Goal: Navigation & Orientation: Understand site structure

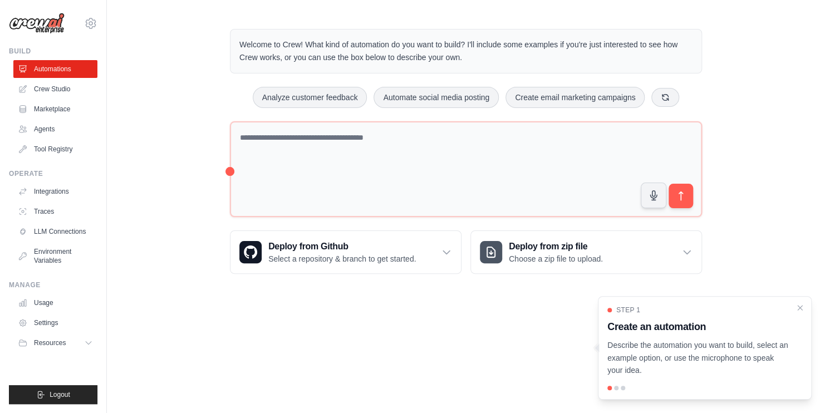
click at [286, 293] on main "Welcome to Crew! What kind of automation do you want to build? I'll include som…" at bounding box center [466, 151] width 718 height 303
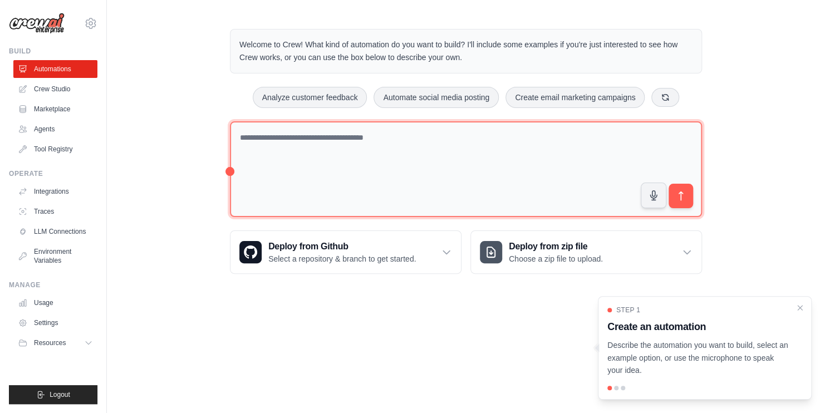
click at [471, 178] on textarea at bounding box center [466, 169] width 472 height 96
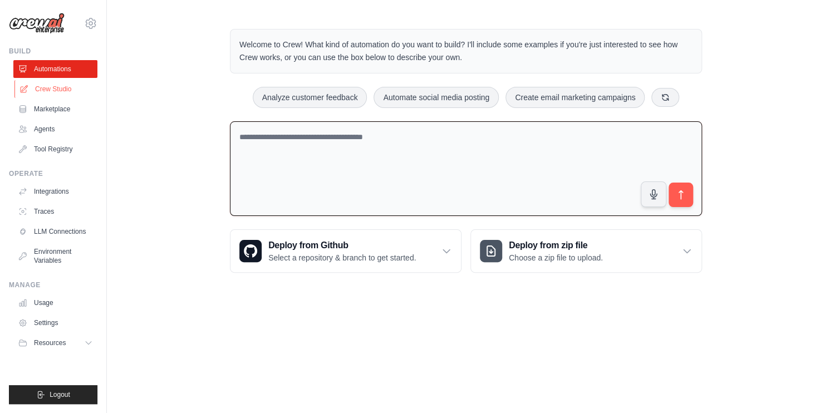
click at [57, 87] on link "Crew Studio" at bounding box center [56, 89] width 84 height 18
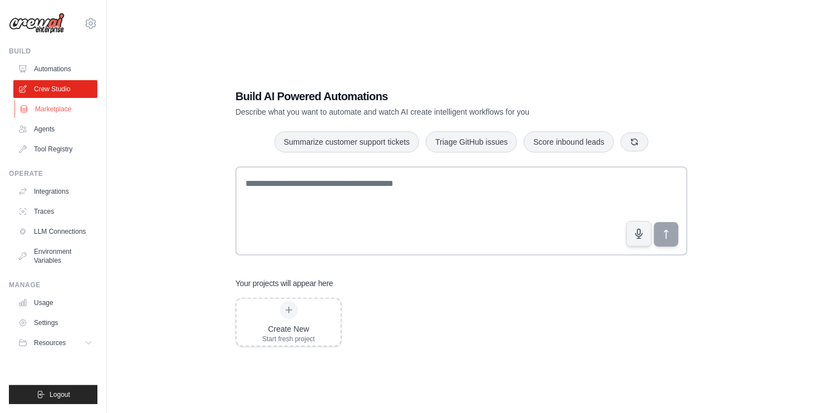
click at [61, 108] on link "Marketplace" at bounding box center [56, 109] width 84 height 18
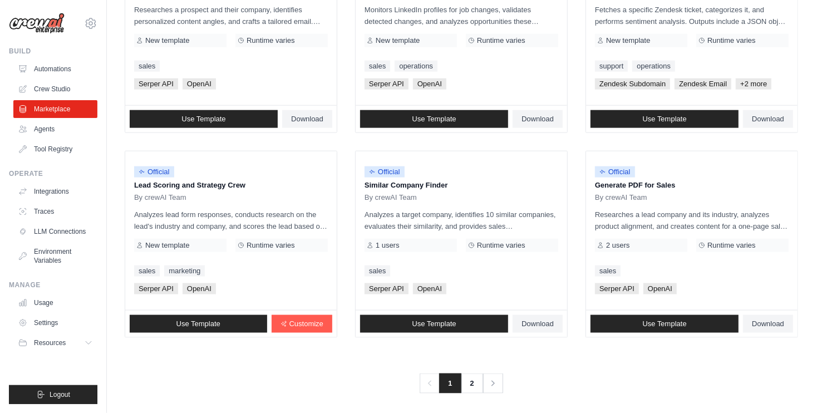
scroll to position [617, 0]
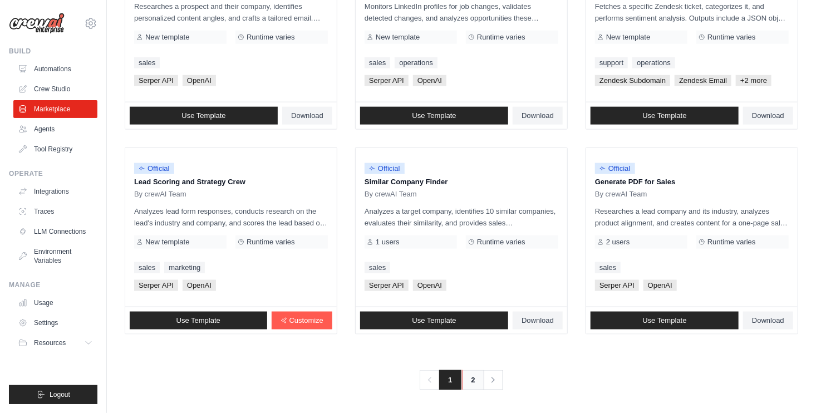
click at [468, 382] on link "2" at bounding box center [473, 380] width 22 height 20
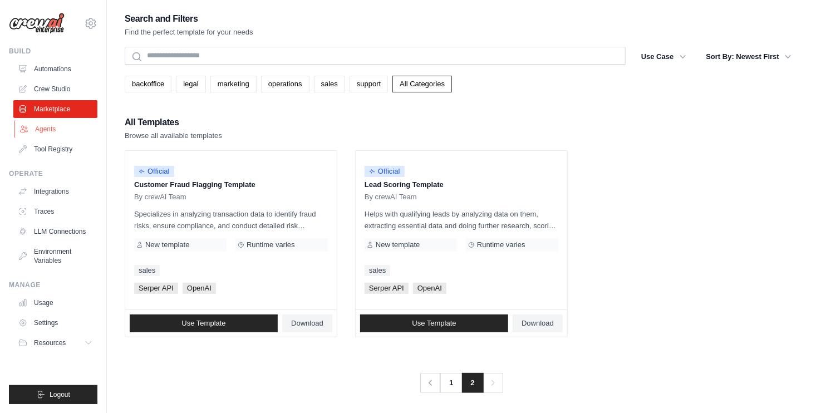
click at [62, 128] on link "Agents" at bounding box center [56, 129] width 84 height 18
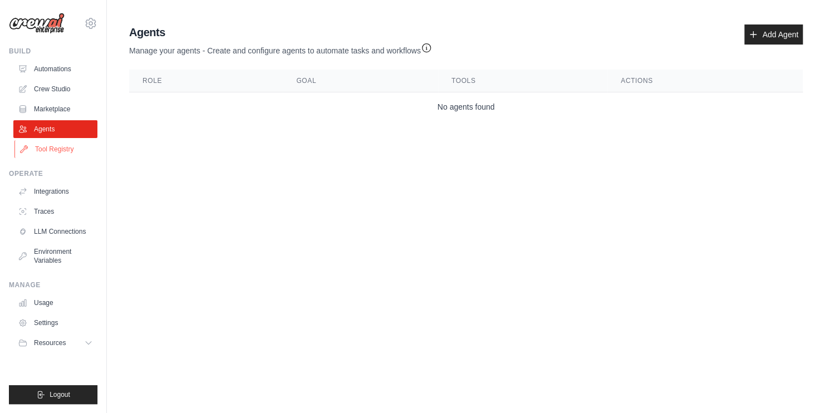
click at [61, 144] on link "Tool Registry" at bounding box center [56, 149] width 84 height 18
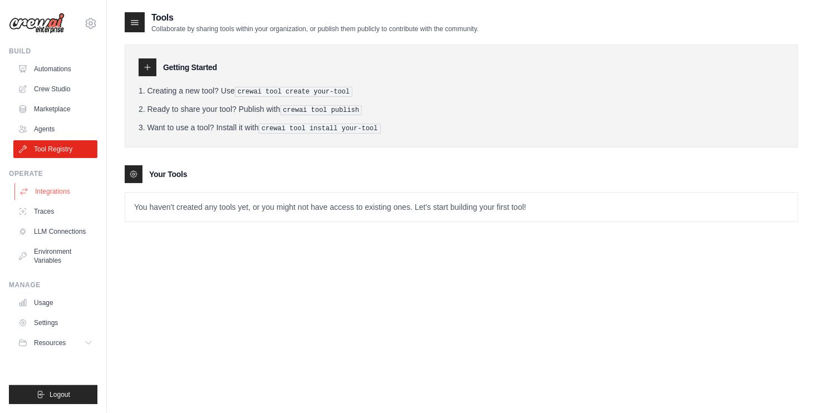
click at [57, 187] on link "Integrations" at bounding box center [56, 192] width 84 height 18
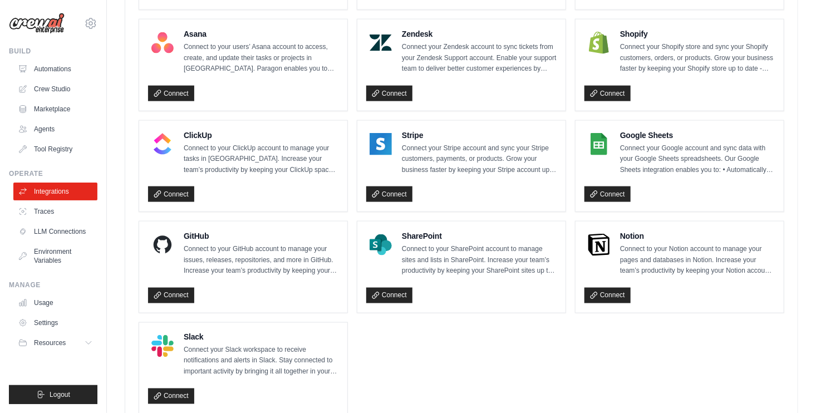
scroll to position [760, 0]
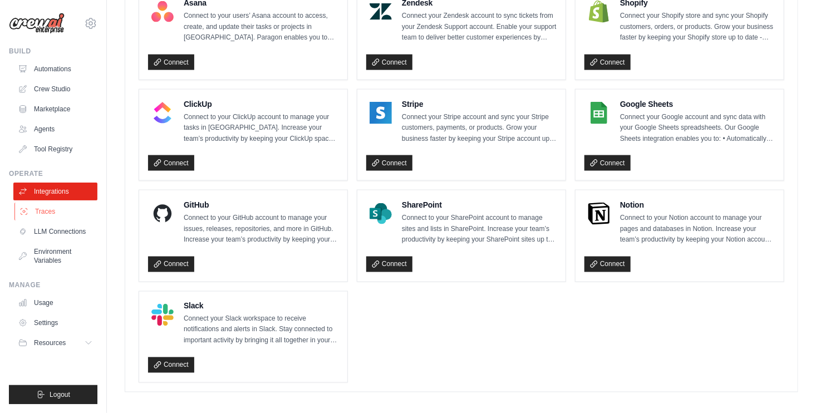
click at [40, 214] on link "Traces" at bounding box center [56, 212] width 84 height 18
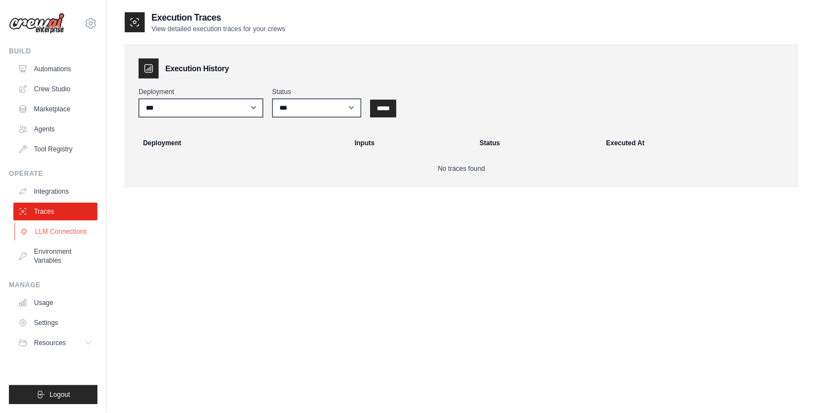
click at [69, 229] on link "LLM Connections" at bounding box center [56, 232] width 84 height 18
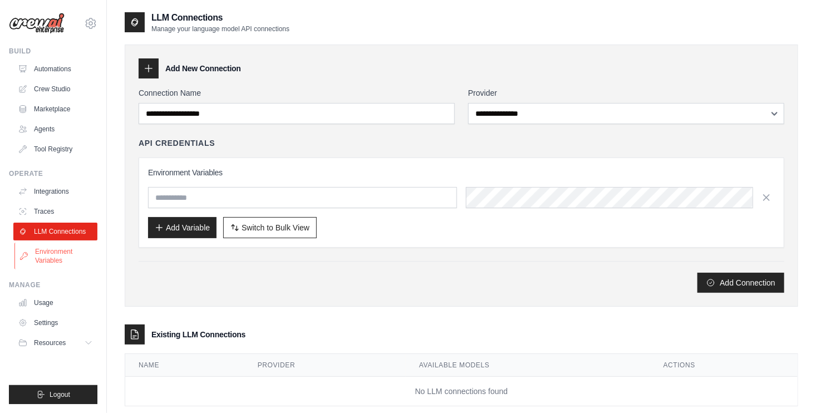
click at [68, 250] on link "Environment Variables" at bounding box center [56, 256] width 84 height 27
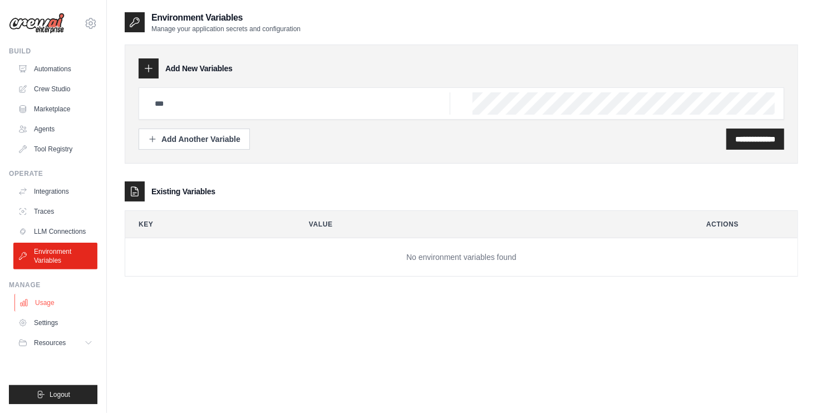
click at [56, 306] on link "Usage" at bounding box center [56, 303] width 84 height 18
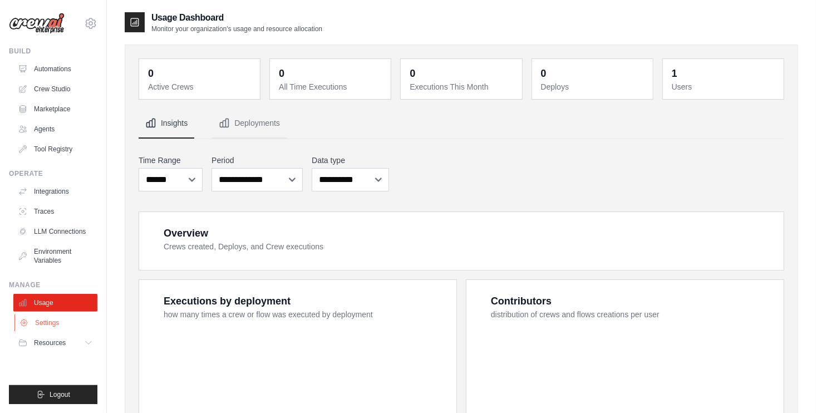
click at [53, 327] on link "Settings" at bounding box center [56, 323] width 84 height 18
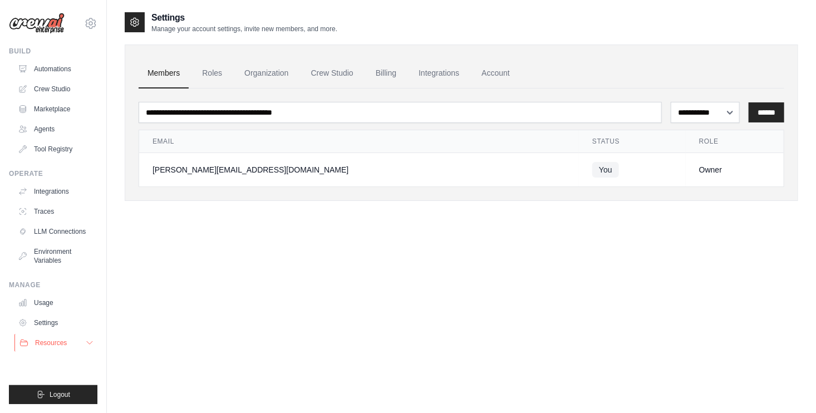
click at [56, 346] on span "Resources" at bounding box center [51, 343] width 32 height 9
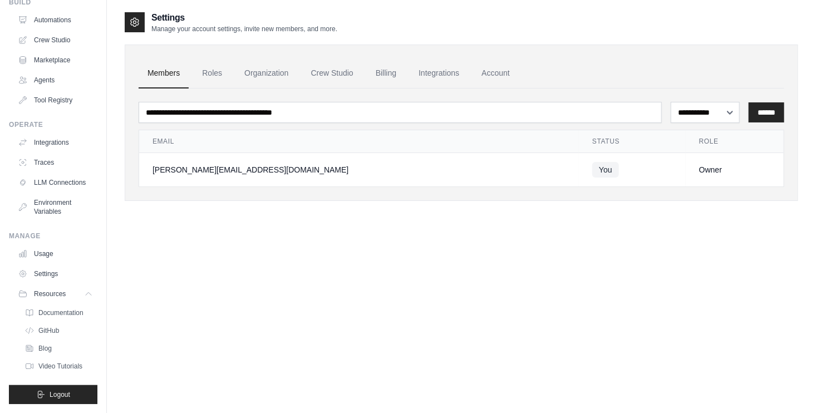
scroll to position [58, 0]
click at [58, 311] on span "Documentation" at bounding box center [62, 313] width 45 height 9
